Goal: Task Accomplishment & Management: Manage account settings

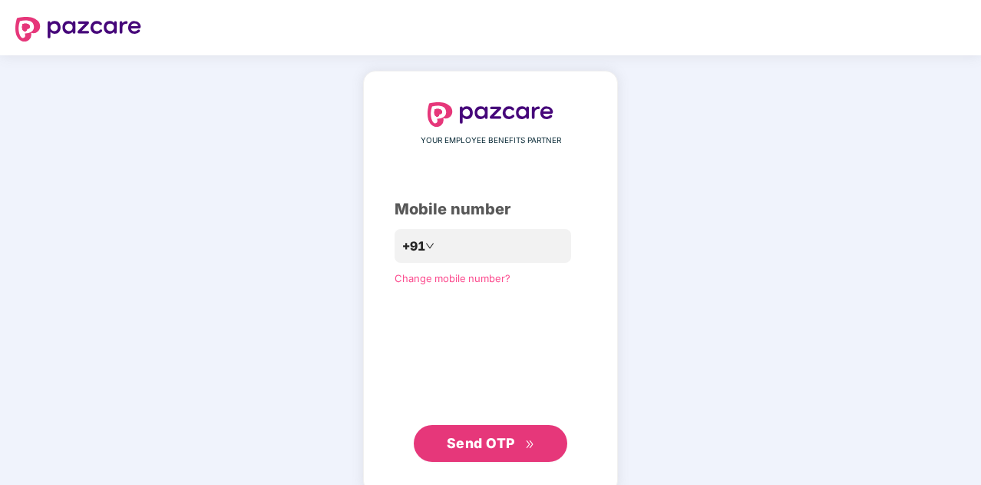
click at [454, 282] on span "Change mobile number?" at bounding box center [453, 278] width 116 height 12
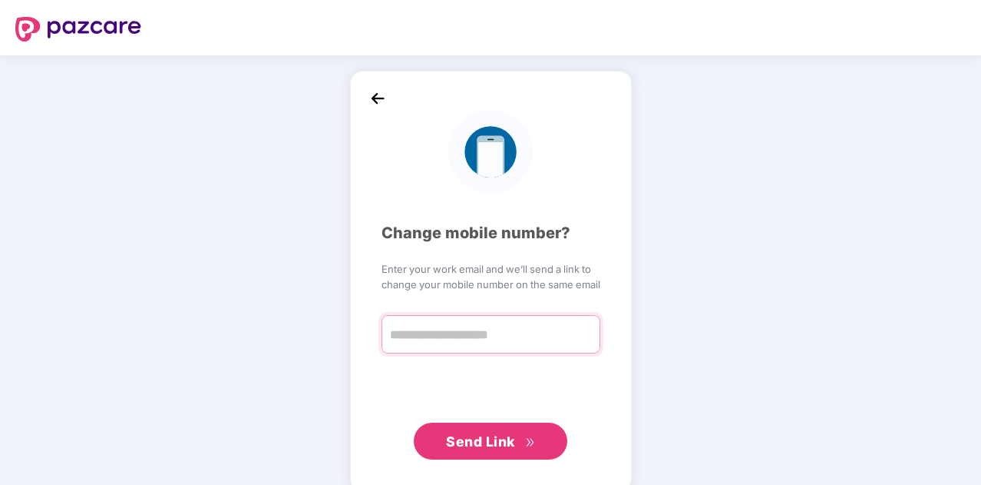
click at [472, 337] on input "text" at bounding box center [491, 334] width 219 height 38
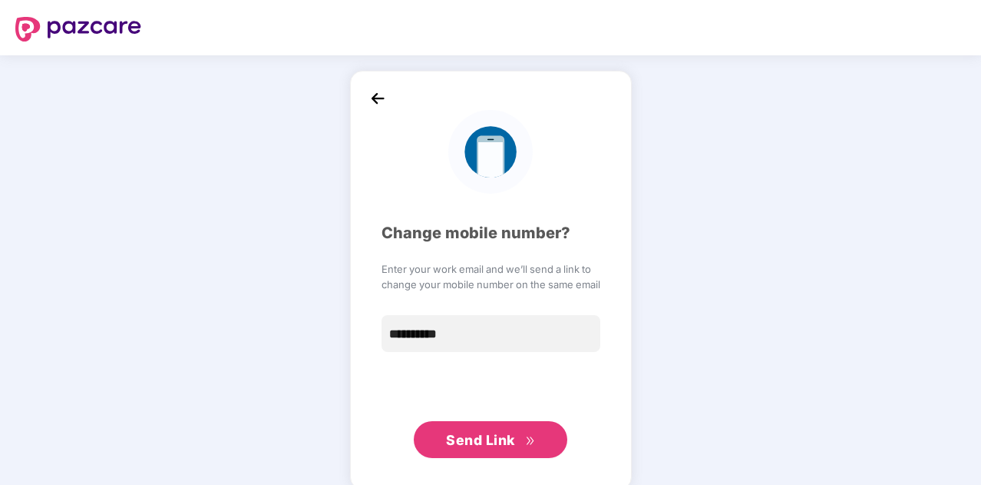
type input "**********"
click at [482, 445] on span "Send Link" at bounding box center [480, 440] width 69 height 16
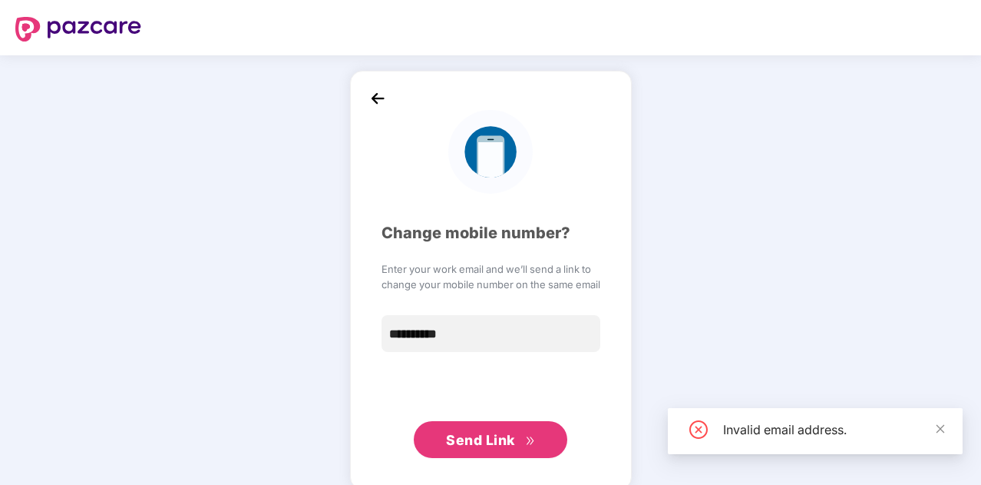
click at [516, 439] on span "Send Link" at bounding box center [490, 440] width 88 height 22
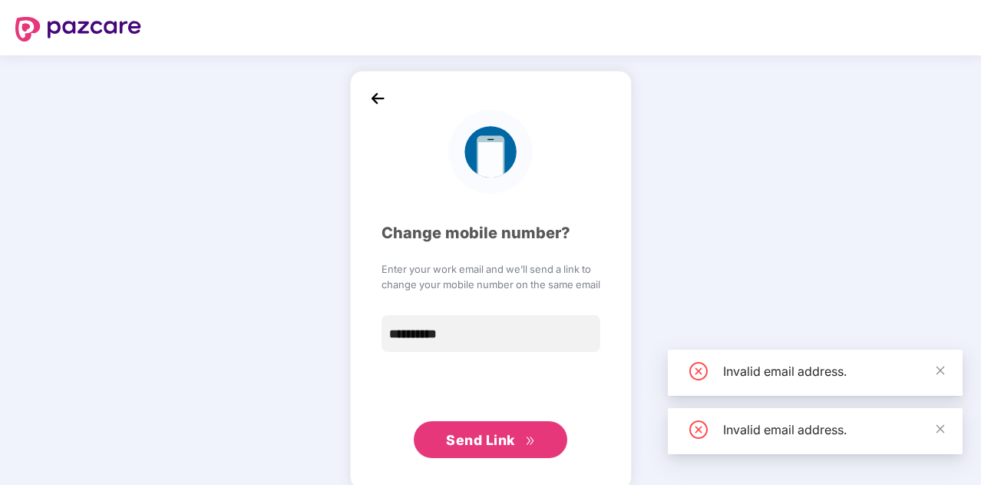
click at [374, 96] on img at bounding box center [377, 98] width 23 height 23
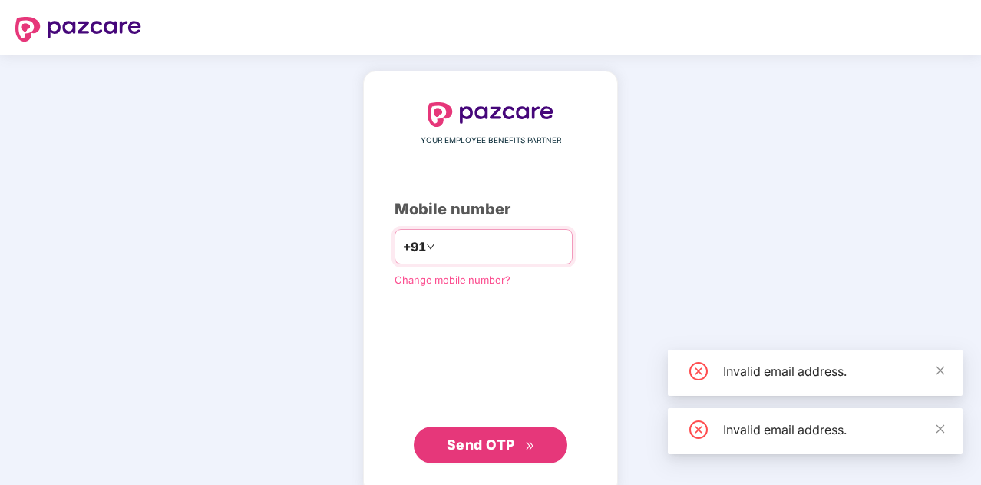
click at [454, 247] on input "number" at bounding box center [502, 246] width 126 height 25
